Goal: Information Seeking & Learning: Learn about a topic

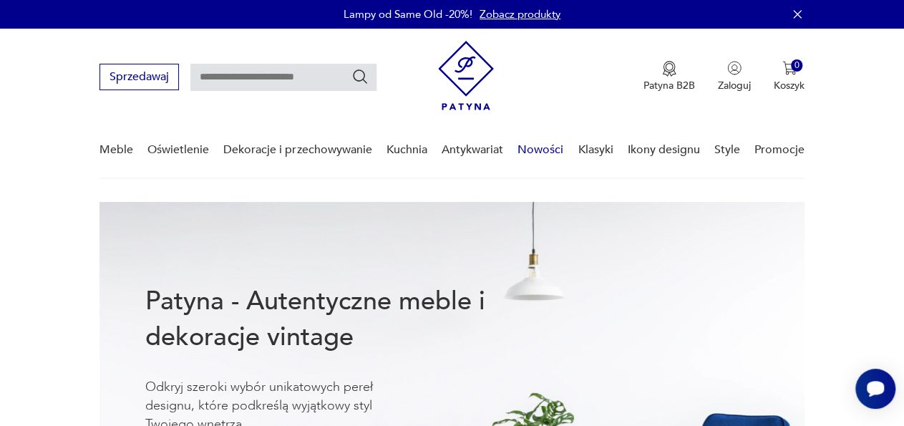
click at [552, 152] on link "Nowości" at bounding box center [541, 149] width 46 height 55
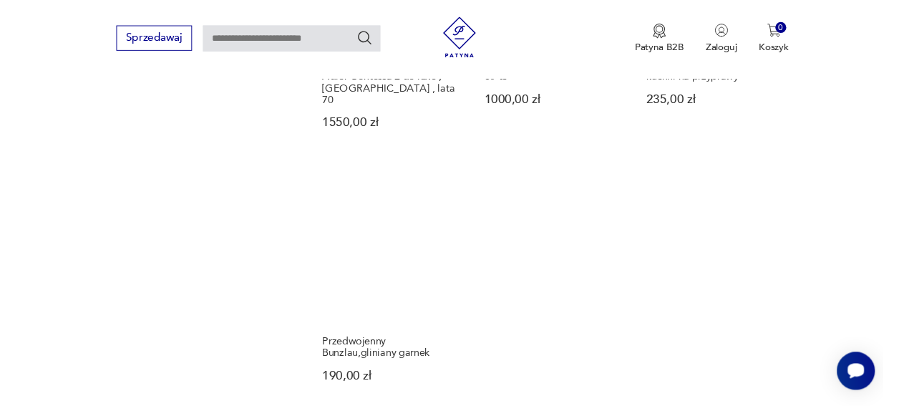
scroll to position [1665, 0]
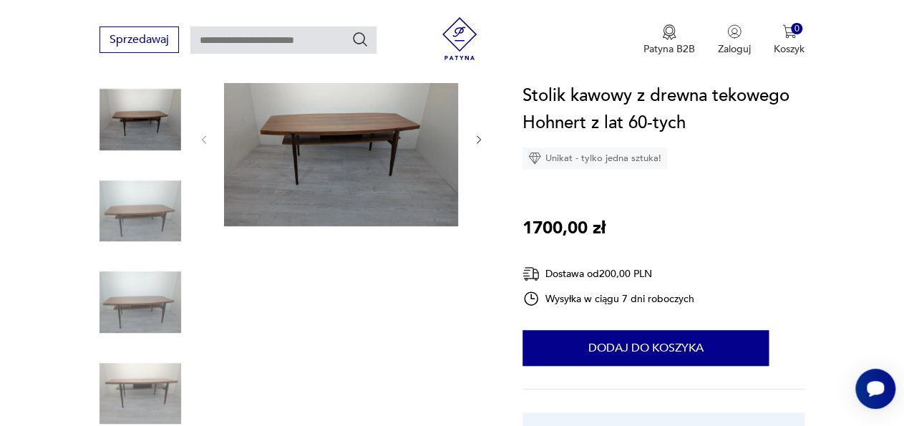
click at [475, 142] on icon "button" at bounding box center [478, 139] width 11 height 11
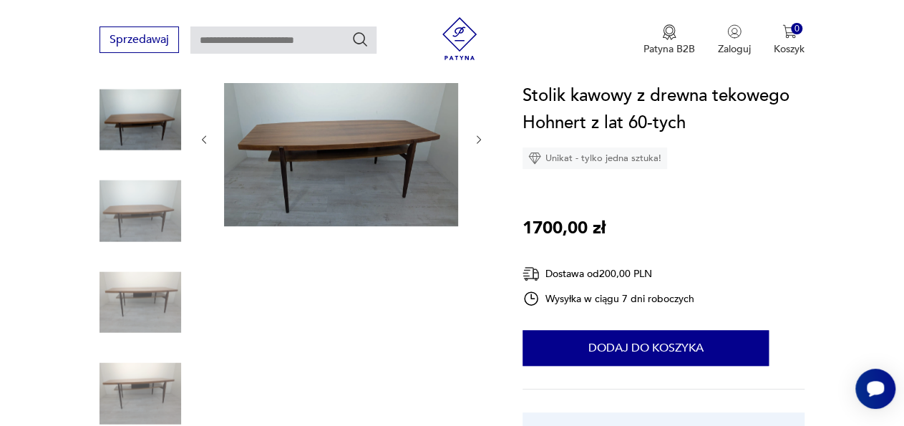
click at [475, 142] on icon "button" at bounding box center [478, 139] width 11 height 11
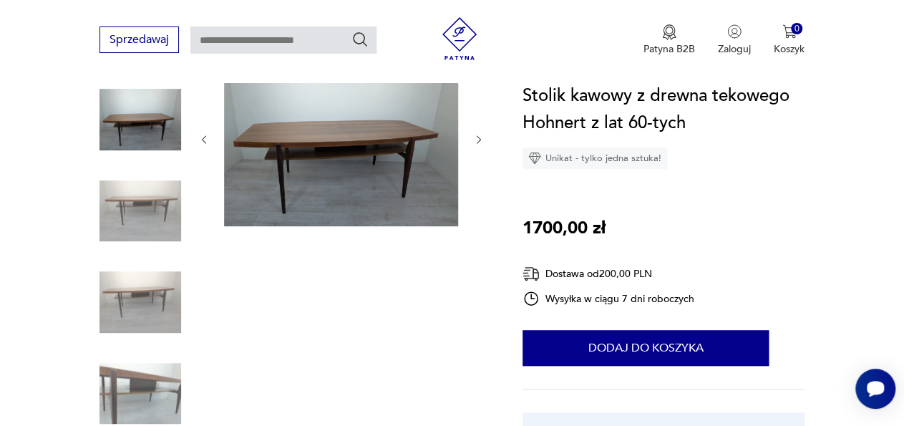
click at [475, 142] on icon "button" at bounding box center [478, 139] width 11 height 11
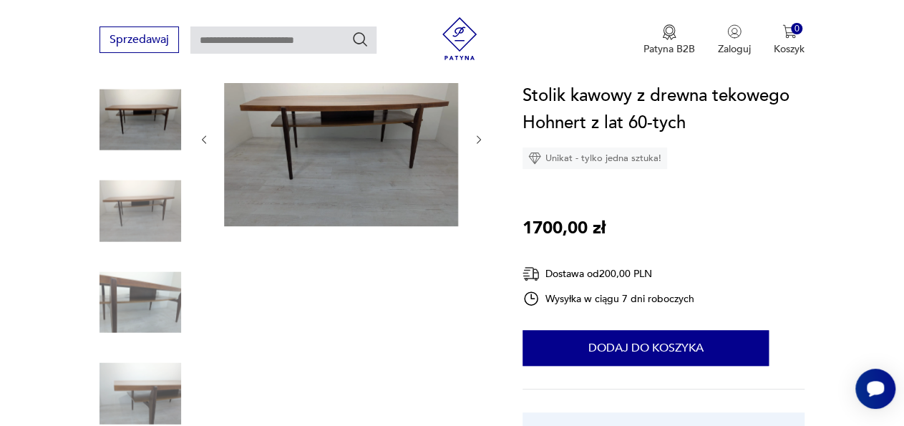
click at [475, 142] on icon "button" at bounding box center [478, 139] width 11 height 11
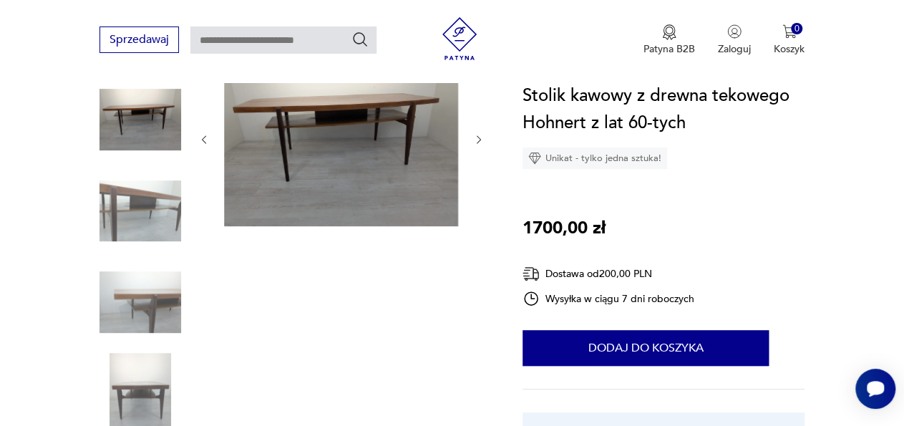
click at [475, 142] on icon "button" at bounding box center [478, 139] width 11 height 11
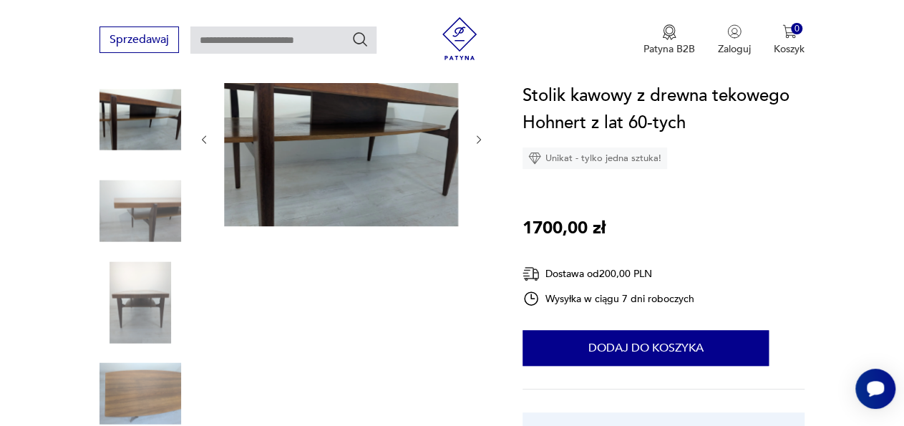
click at [475, 142] on icon "button" at bounding box center [478, 139] width 11 height 11
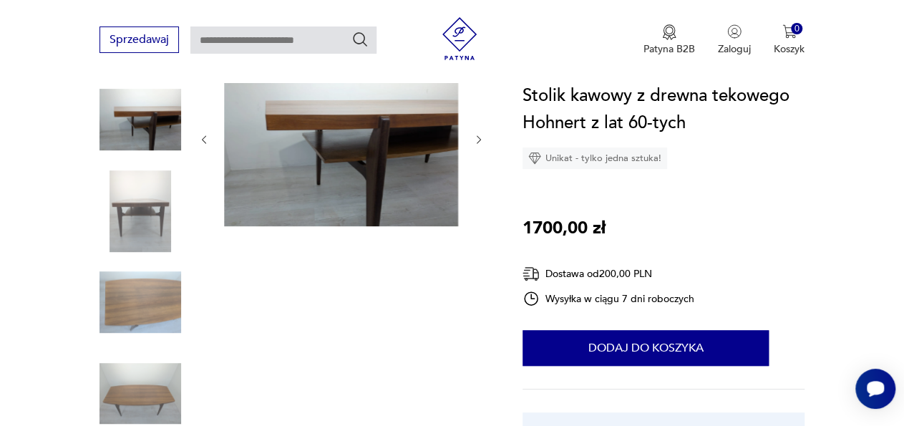
click at [475, 142] on icon "button" at bounding box center [478, 139] width 11 height 11
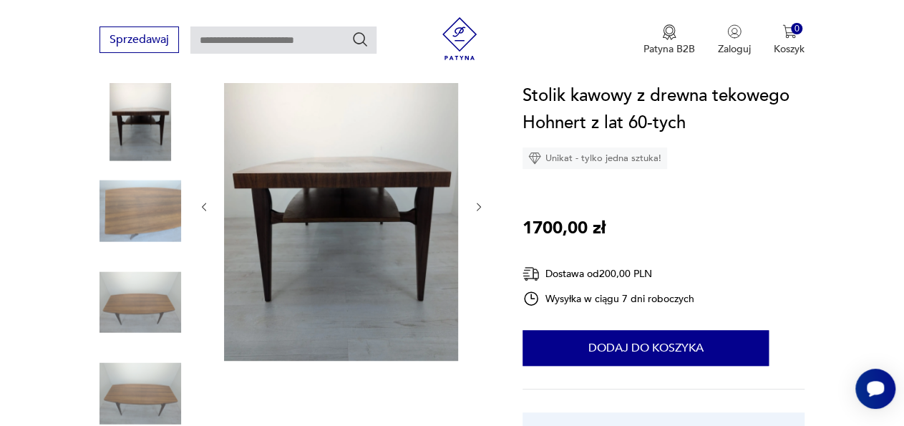
click at [475, 142] on div at bounding box center [341, 207] width 286 height 314
click at [483, 201] on icon "button" at bounding box center [478, 206] width 11 height 11
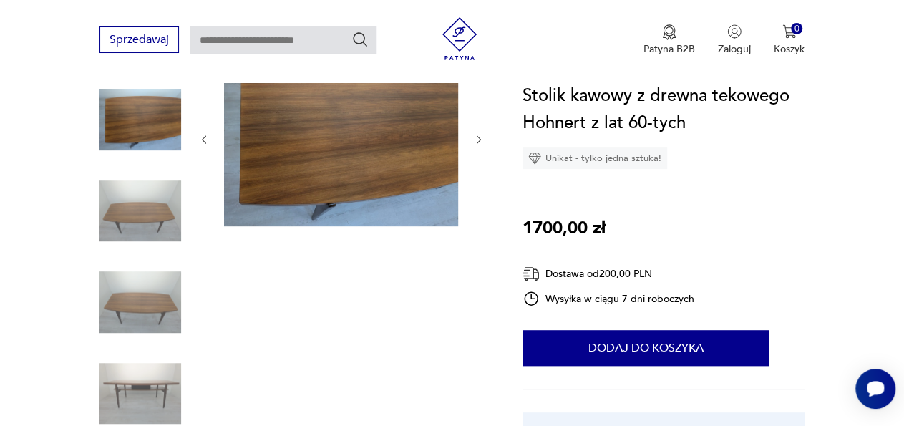
click at [483, 201] on div at bounding box center [341, 139] width 286 height 179
click at [477, 139] on icon "button" at bounding box center [478, 139] width 11 height 11
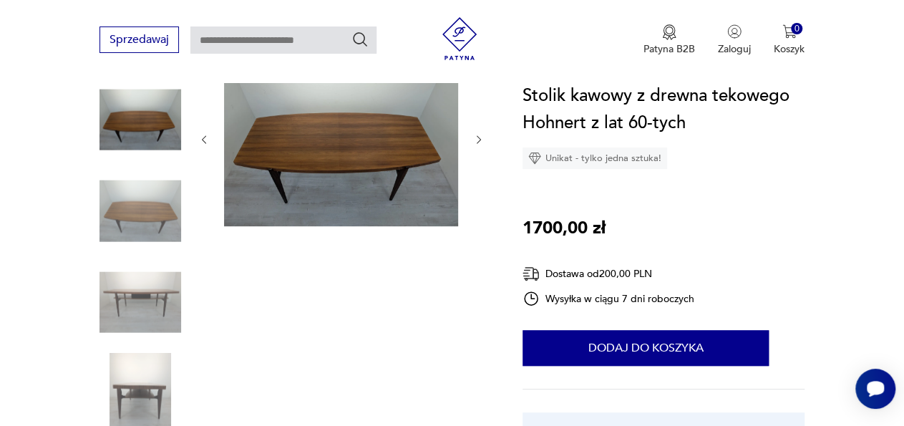
click at [477, 139] on icon "button" at bounding box center [478, 139] width 11 height 11
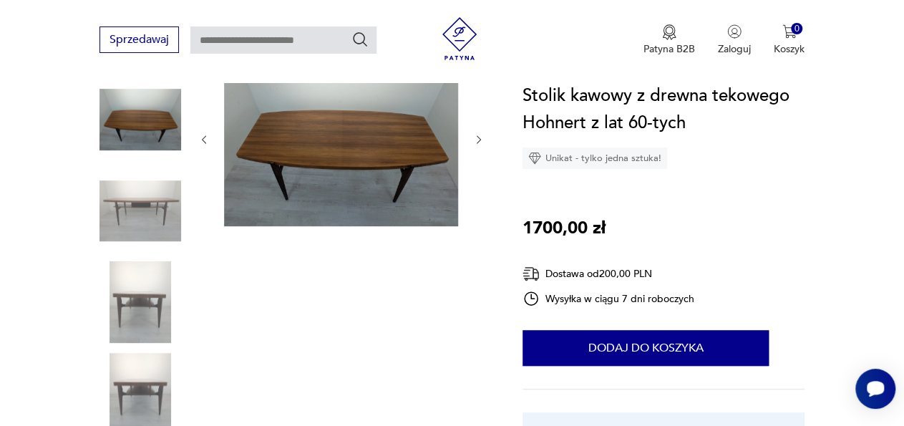
click at [477, 139] on icon "button" at bounding box center [478, 139] width 11 height 11
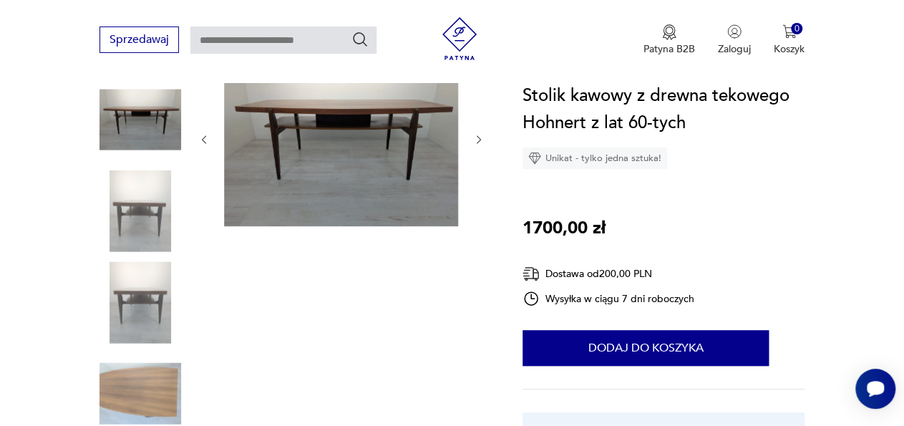
click at [477, 139] on icon "button" at bounding box center [478, 139] width 11 height 11
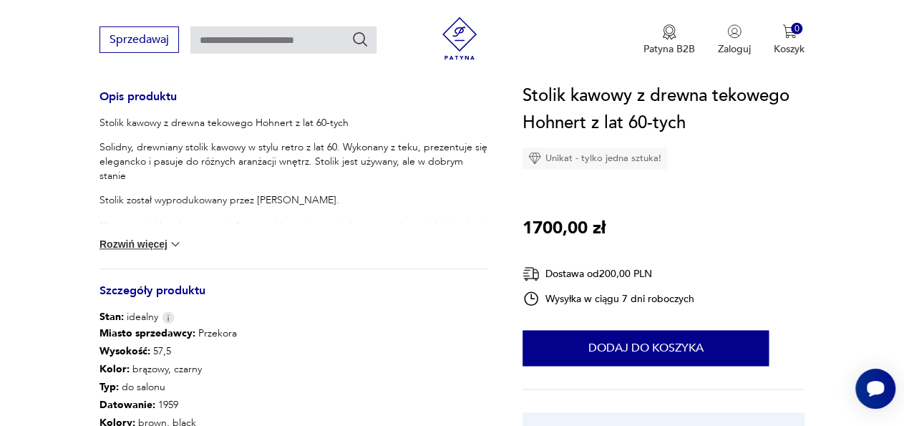
scroll to position [596, 0]
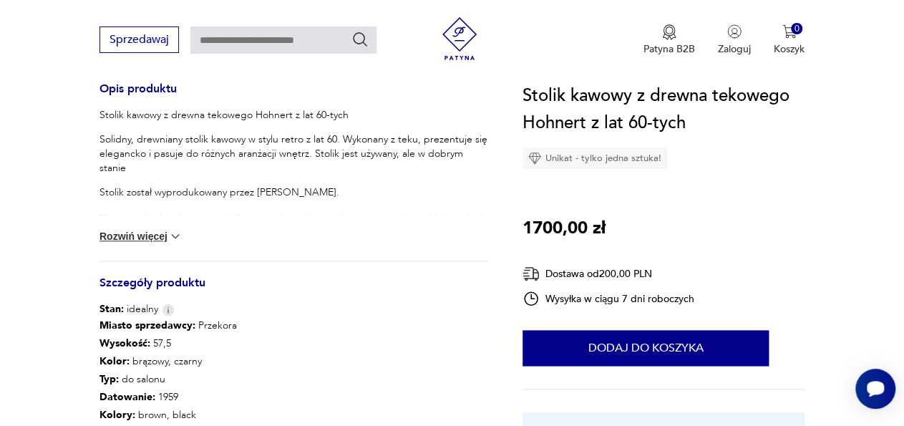
click at [151, 238] on button "Rozwiń więcej" at bounding box center [140, 236] width 83 height 14
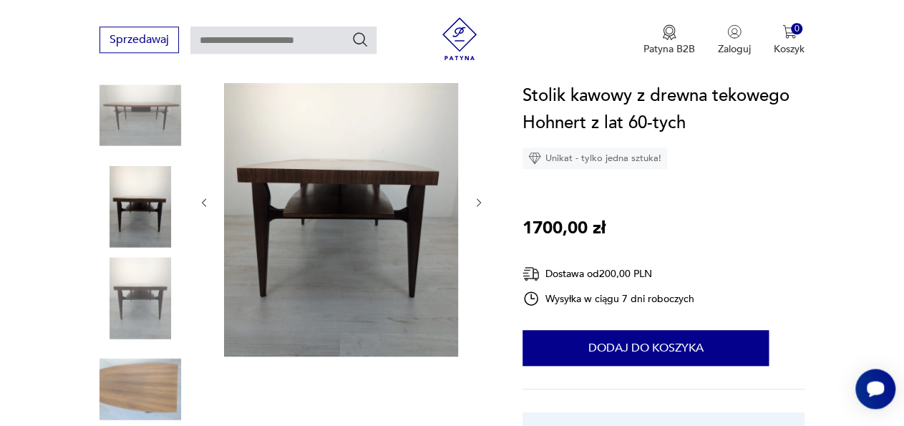
scroll to position [223, 0]
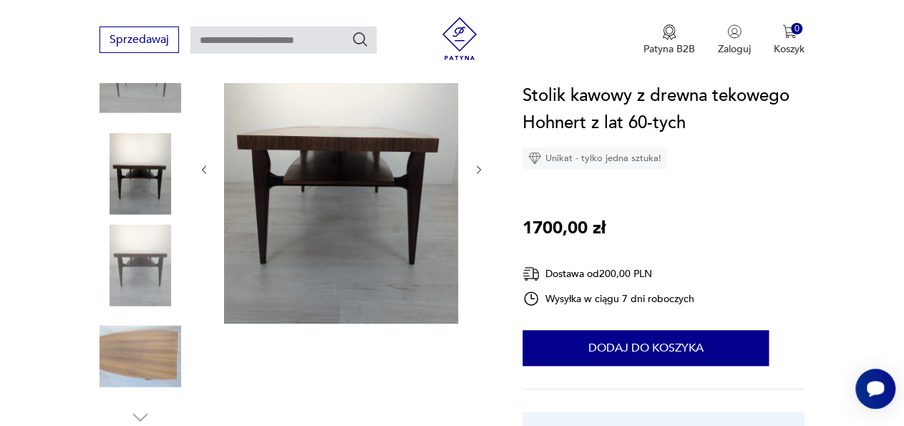
click at [484, 170] on icon "button" at bounding box center [478, 169] width 11 height 11
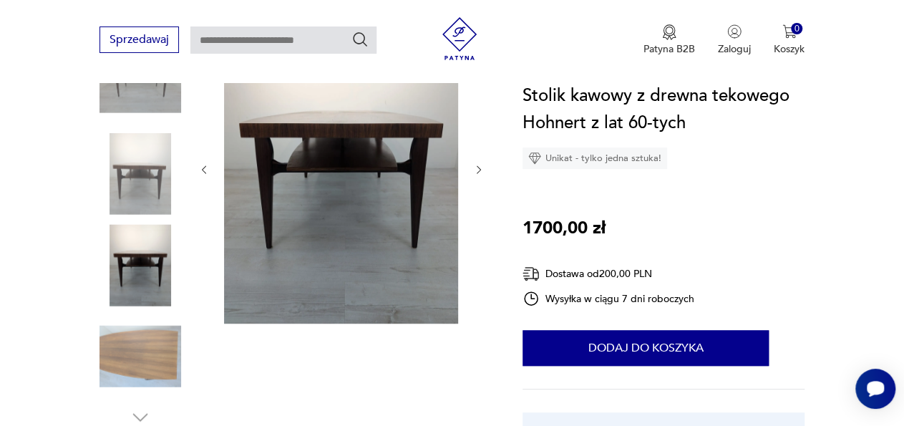
click at [484, 170] on icon "button" at bounding box center [478, 169] width 11 height 11
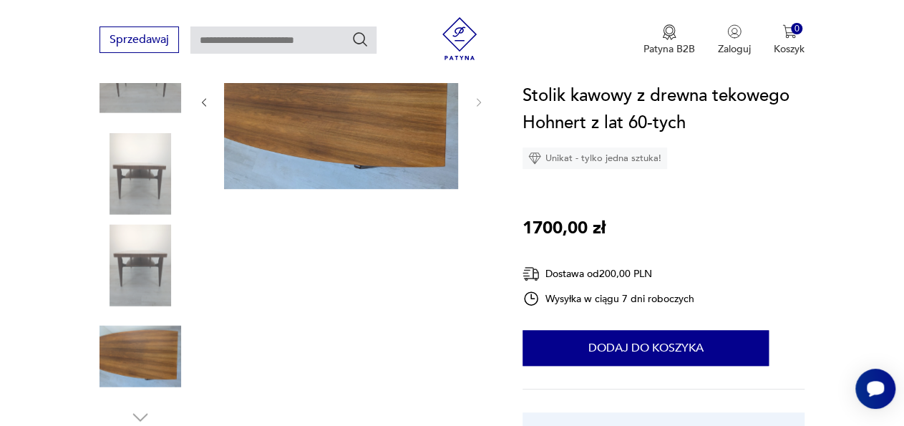
click at [484, 170] on div at bounding box center [341, 102] width 286 height 179
